Goal: Task Accomplishment & Management: Manage account settings

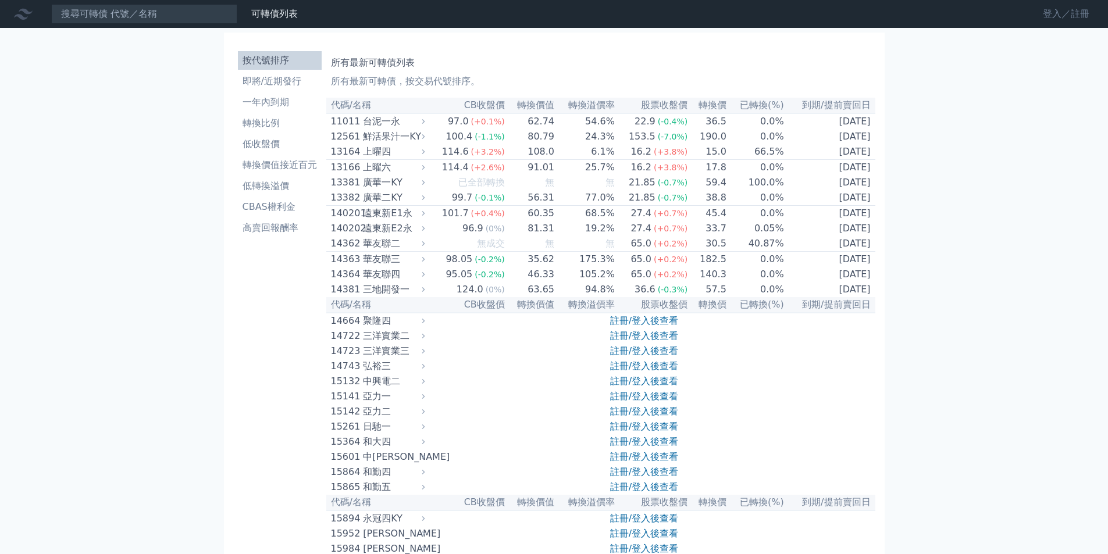
click at [1045, 13] on link "登入／註冊" at bounding box center [1066, 14] width 65 height 19
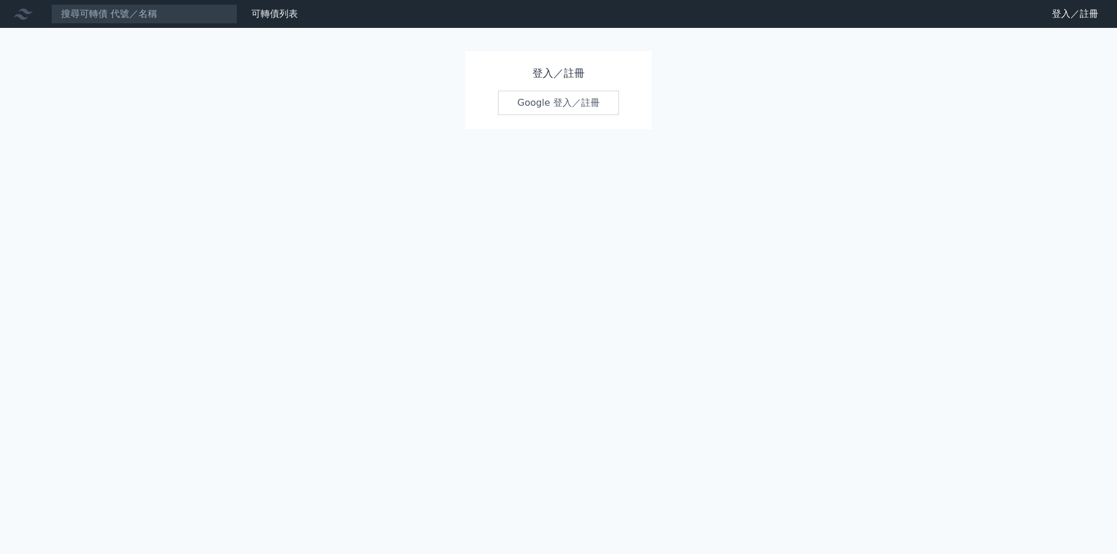
click at [526, 98] on link "Google 登入／註冊" at bounding box center [558, 103] width 121 height 24
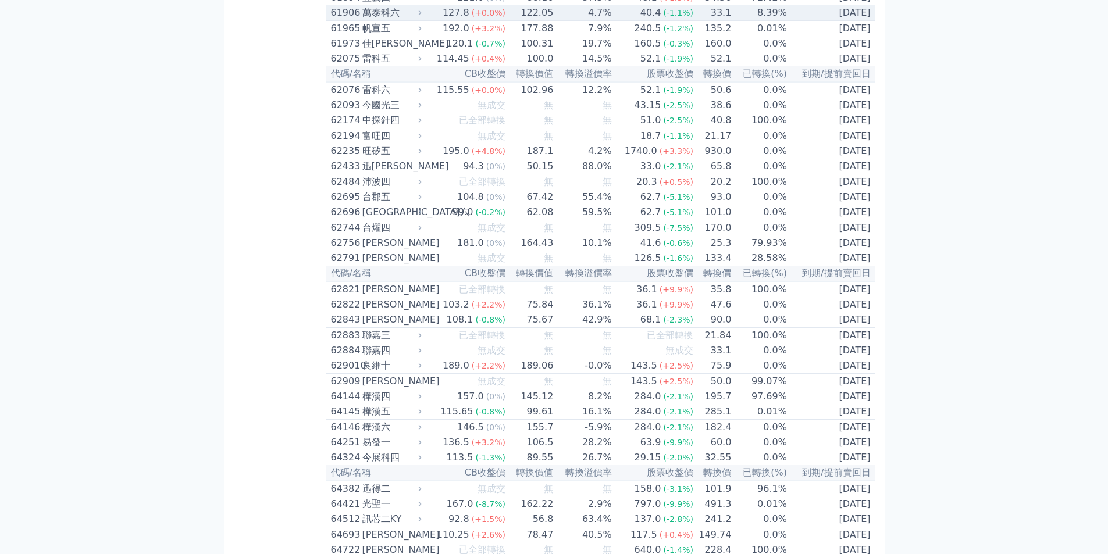
scroll to position [4654, 0]
